Goal: Task Accomplishment & Management: Use online tool/utility

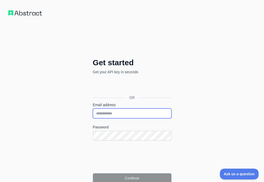
click at [93, 108] on input "Email address" at bounding box center [132, 113] width 79 height 10
paste input "**********"
type input "**********"
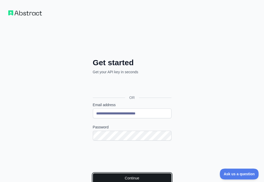
click at [93, 173] on button "Continue" at bounding box center [132, 178] width 79 height 10
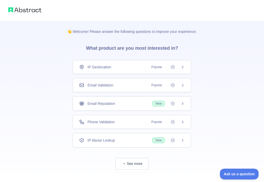
click at [136, 85] on div "Email Validation Popular" at bounding box center [131, 84] width 105 height 5
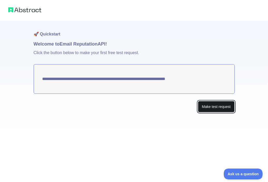
click at [215, 105] on button "Make test request" at bounding box center [216, 107] width 36 height 12
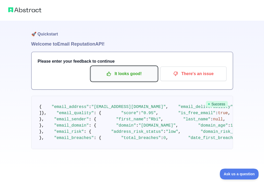
click at [131, 74] on p "It looks good!" at bounding box center [124, 73] width 58 height 9
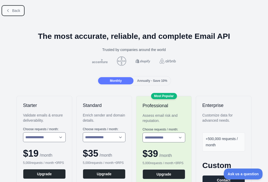
click at [11, 9] on button "Back" at bounding box center [13, 10] width 21 height 9
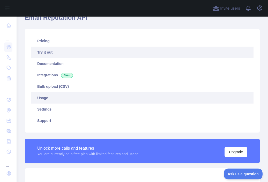
scroll to position [129, 0]
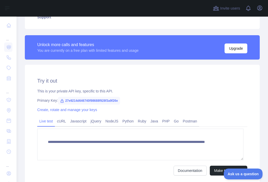
click at [102, 98] on span "27e9214d646740f98688f928f3a9f26e" at bounding box center [89, 101] width 62 height 8
copy span "27e9214d646740f98688f928f3a9f26e"
